Goal: Task Accomplishment & Management: Use online tool/utility

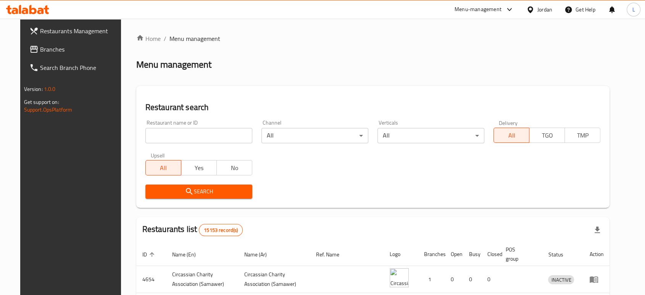
click at [464, 11] on div "Menu-management" at bounding box center [478, 9] width 47 height 9
click at [309, 71] on div "Home / Menu management Menu management Restaurant search Restaurant name or ID …" at bounding box center [373, 255] width 474 height 442
click at [478, 9] on div "Menu-management" at bounding box center [478, 9] width 47 height 9
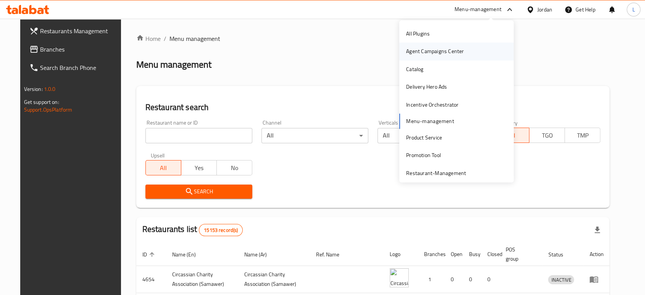
click at [412, 54] on div "Agent Campaigns Center" at bounding box center [435, 51] width 58 height 8
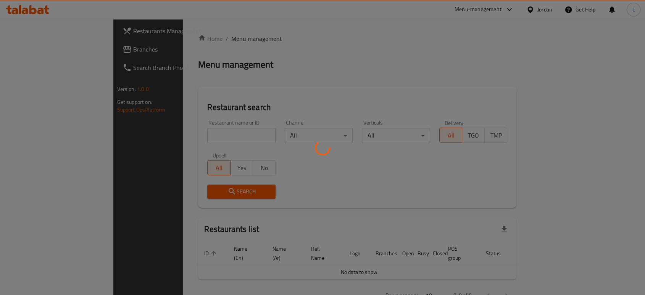
click at [494, 10] on div at bounding box center [322, 147] width 645 height 295
click at [508, 10] on div at bounding box center [322, 147] width 645 height 295
click at [505, 10] on div at bounding box center [322, 147] width 645 height 295
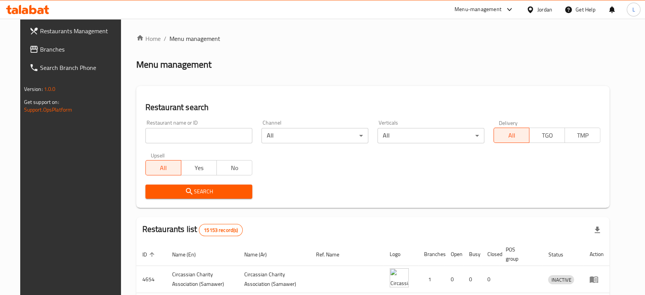
click at [481, 8] on div "Menu-management" at bounding box center [478, 9] width 47 height 9
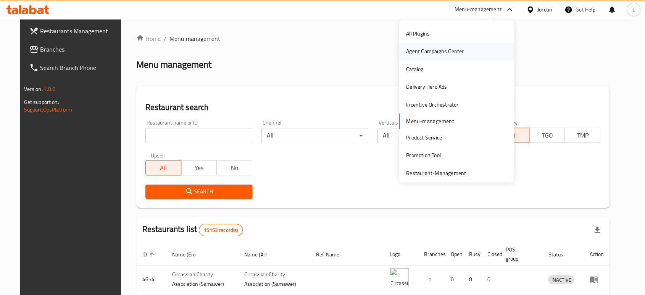
click at [421, 53] on div "Agent Campaigns Center" at bounding box center [435, 51] width 58 height 8
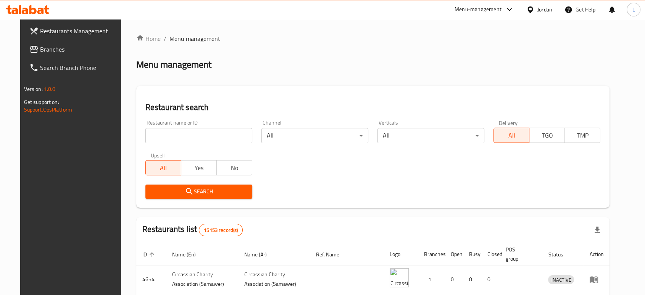
click at [208, 133] on input "search" at bounding box center [198, 135] width 107 height 15
type input "ل"
type input "bunni"
click button "Search" at bounding box center [198, 191] width 107 height 14
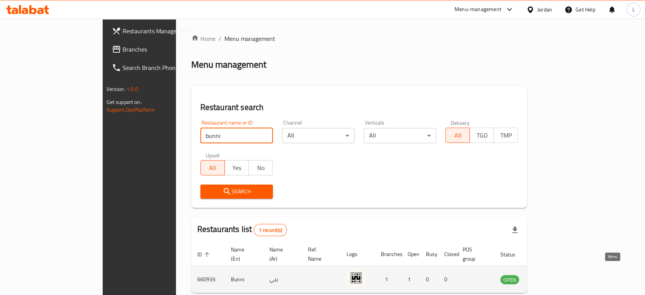
click at [549, 276] on icon "enhanced table" at bounding box center [545, 279] width 8 height 6
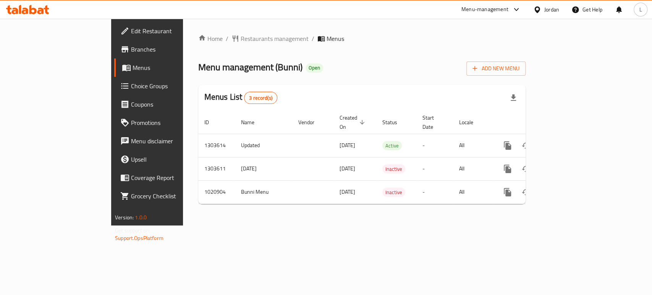
click at [131, 49] on span "Branches" at bounding box center [172, 49] width 83 height 9
